Goal: Information Seeking & Learning: Learn about a topic

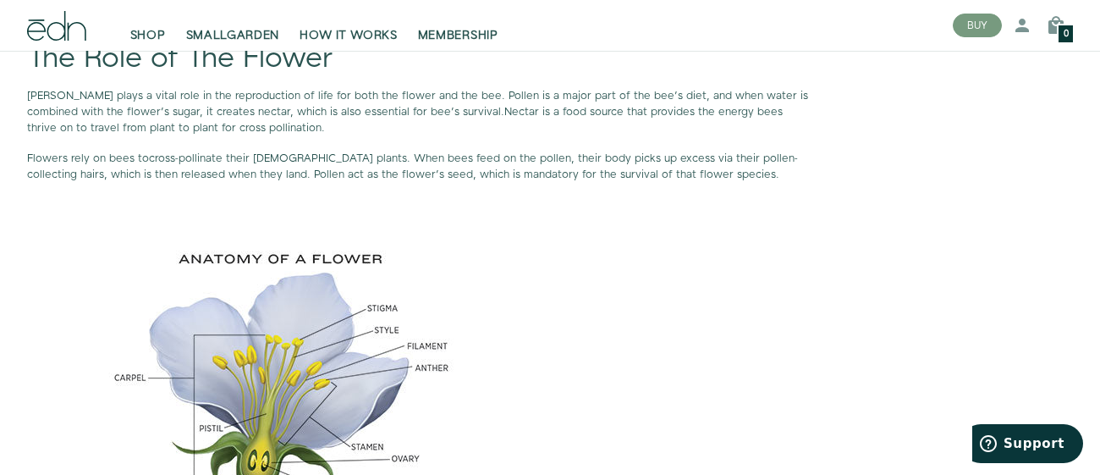
scroll to position [1716, 0]
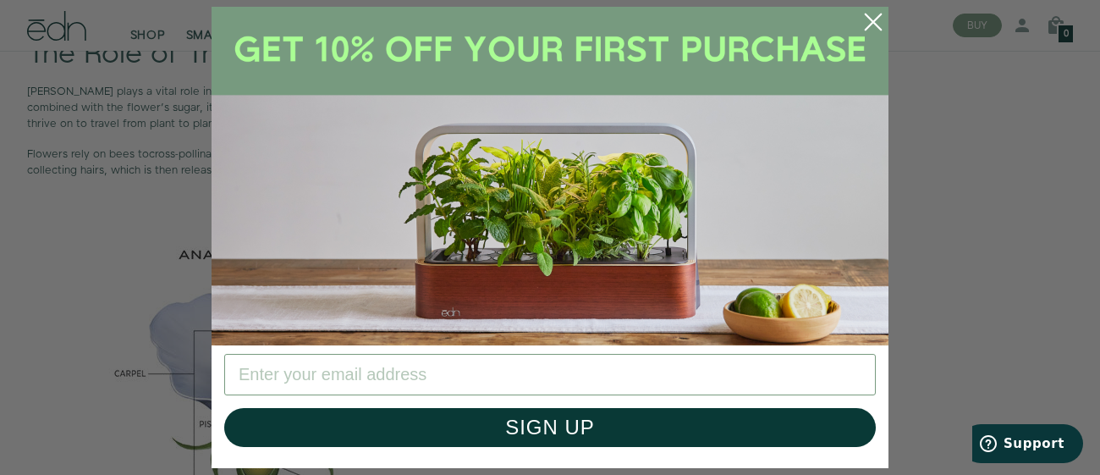
click at [869, 19] on icon "Close dialog" at bounding box center [873, 21] width 15 height 15
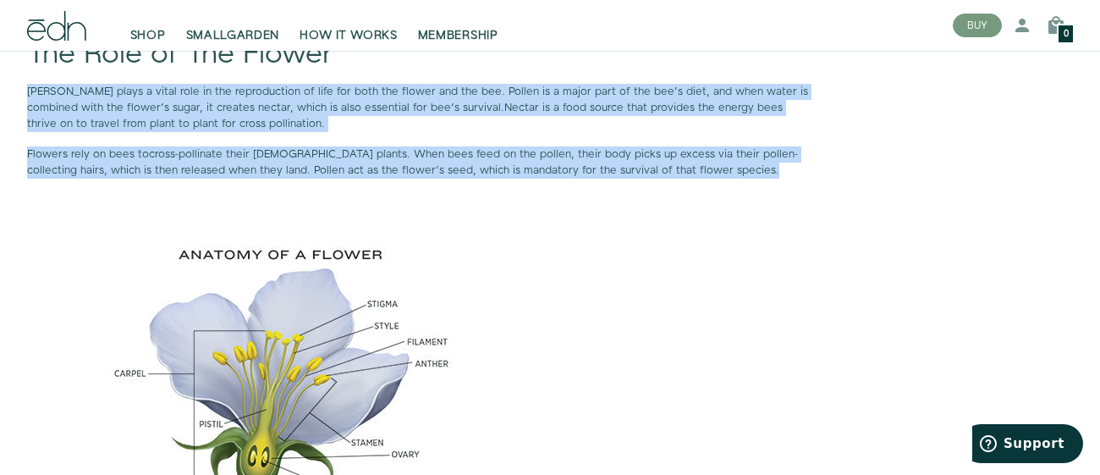
drag, startPoint x: 24, startPoint y: 87, endPoint x: 687, endPoint y: 175, distance: 669.2
copy div "[PERSON_NAME] plays a vital role in the reproduction of life for both the flowe…"
click at [687, 175] on p "Flowers rely on bees to cross-pollinate their [DEMOGRAPHIC_DATA] plants . When …" at bounding box center [418, 162] width 782 height 32
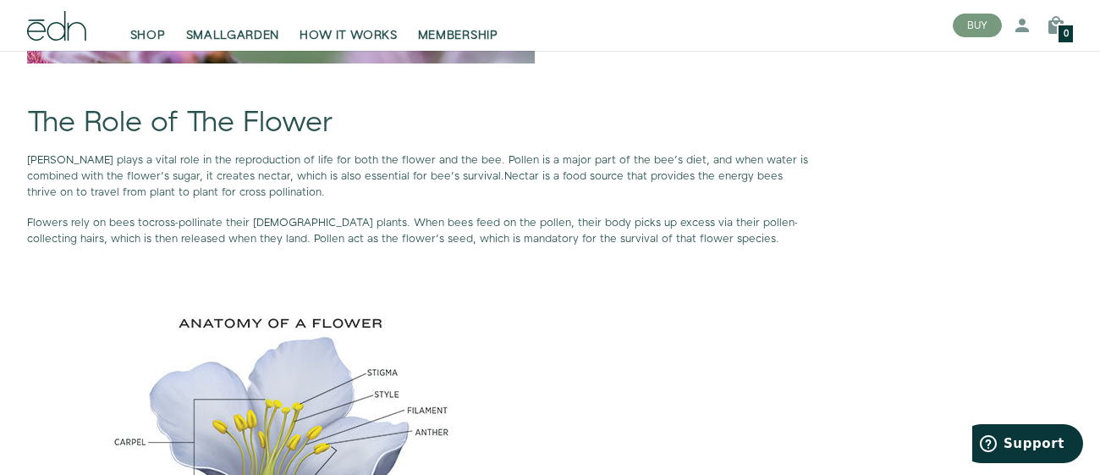
scroll to position [1645, 0]
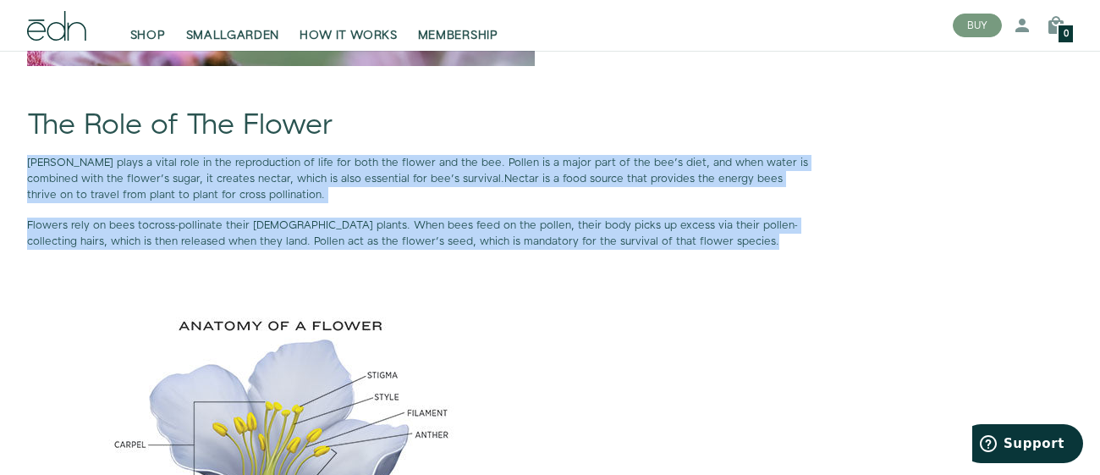
drag, startPoint x: 24, startPoint y: 157, endPoint x: 681, endPoint y: 239, distance: 662.6
copy div "[PERSON_NAME] plays a vital role in the reproduction of life for both the flowe…"
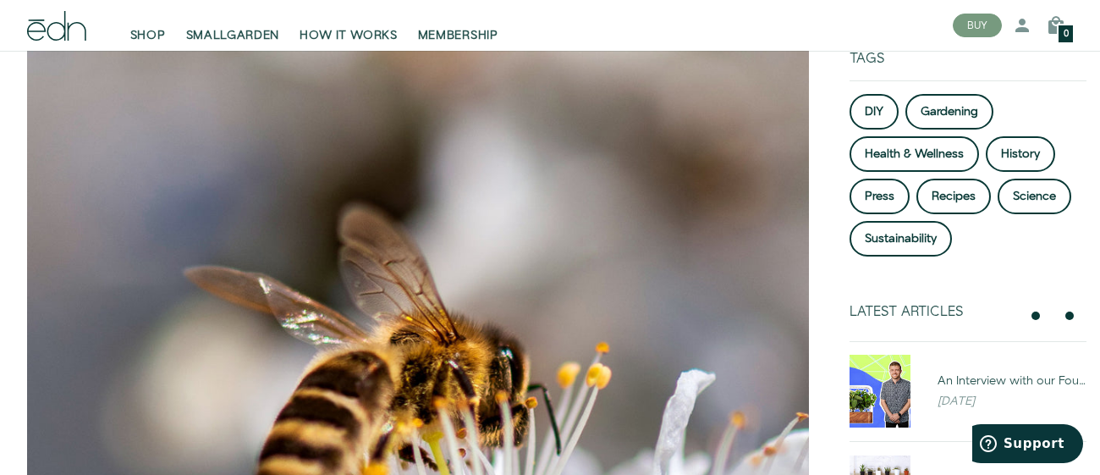
scroll to position [0, 0]
